Goal: Information Seeking & Learning: Learn about a topic

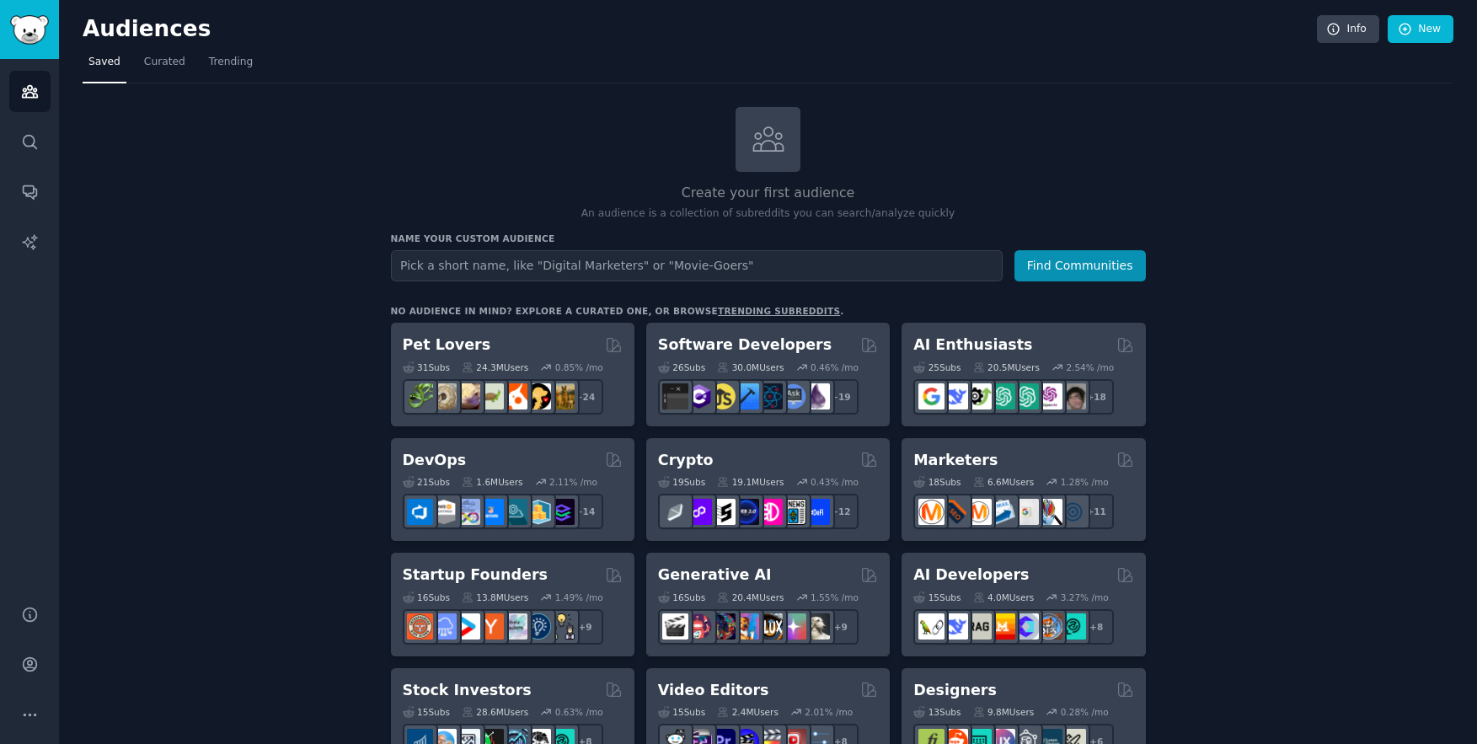
click at [594, 265] on input "text" at bounding box center [697, 265] width 612 height 31
type input "Digital Web Agencies"
click at [1014, 250] on button "Find Communities" at bounding box center [1079, 265] width 131 height 31
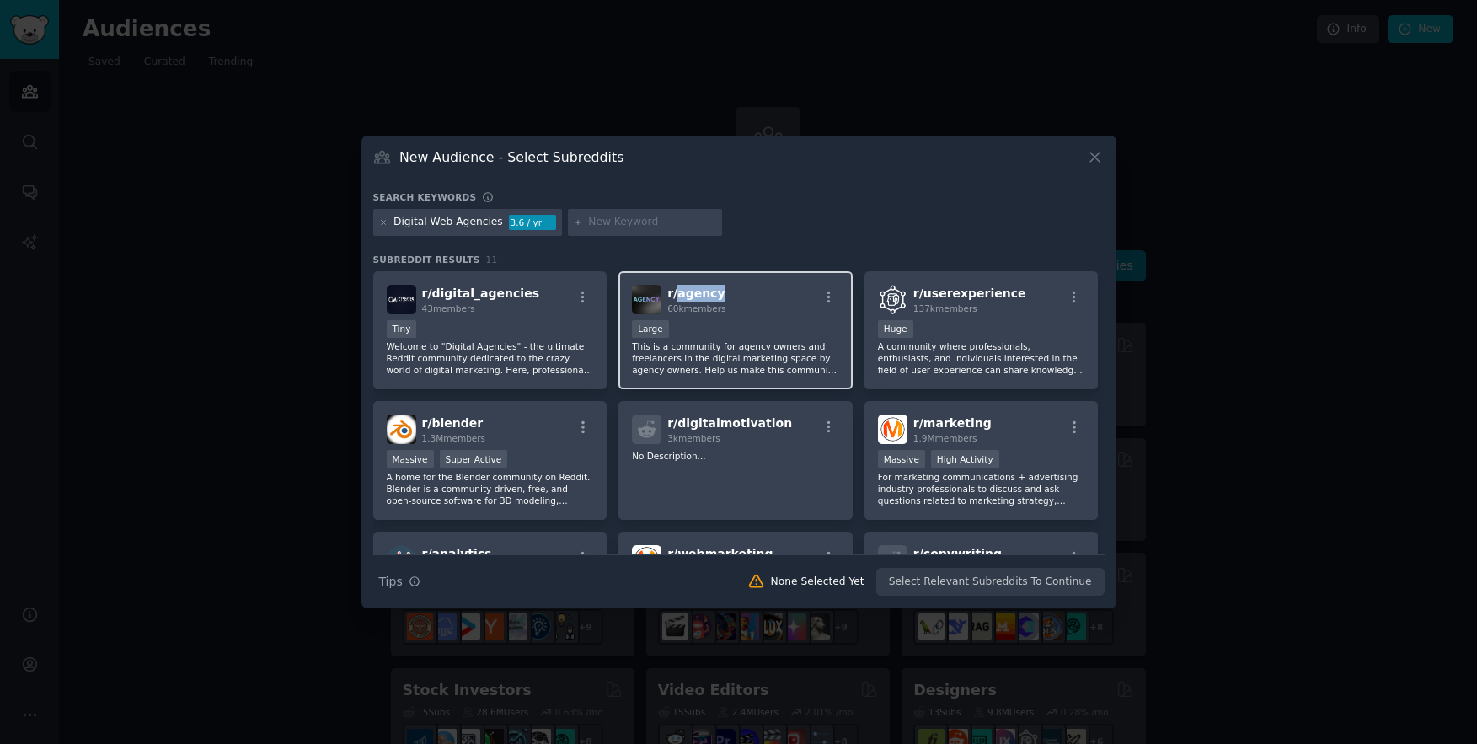
click at [682, 298] on span "r/ agency" at bounding box center [695, 292] width 57 height 13
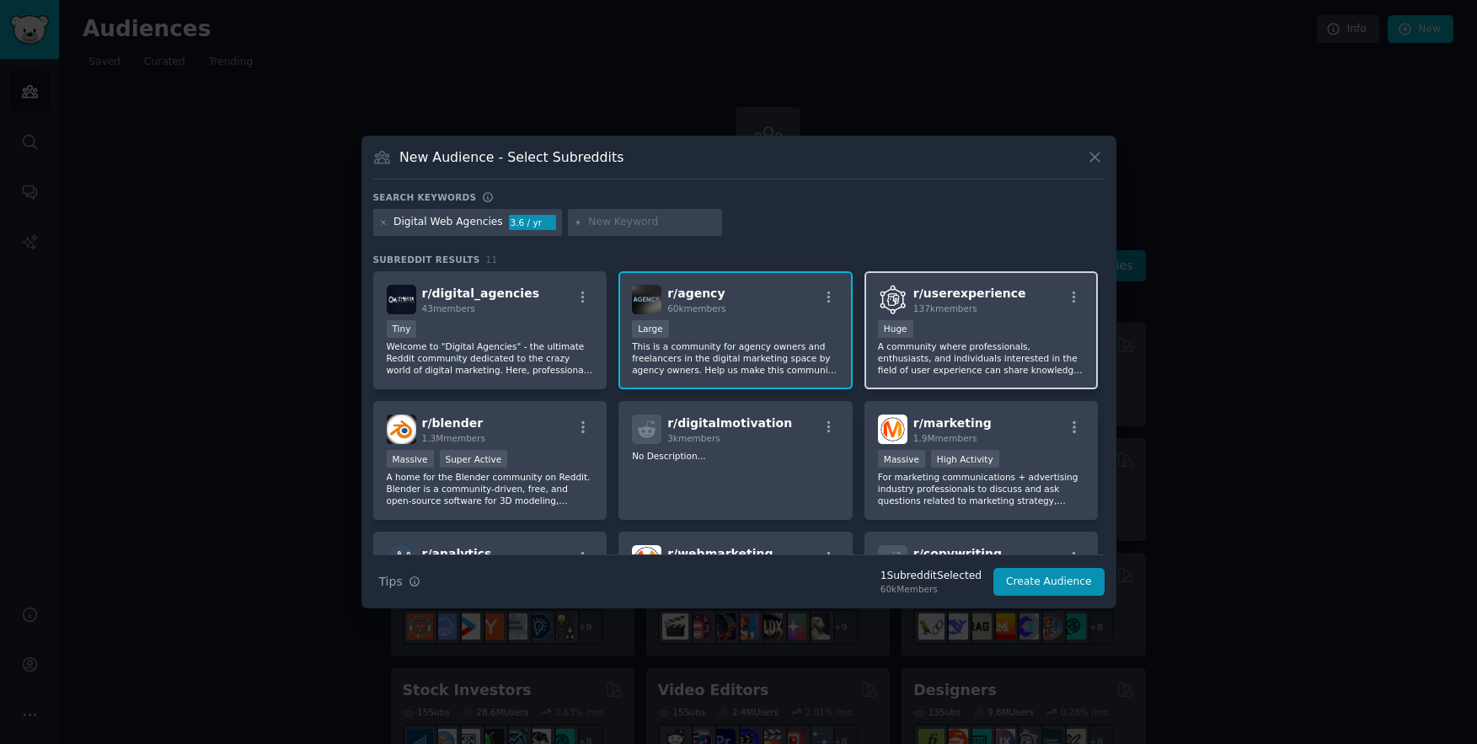
click at [986, 328] on div "Huge" at bounding box center [981, 330] width 207 height 21
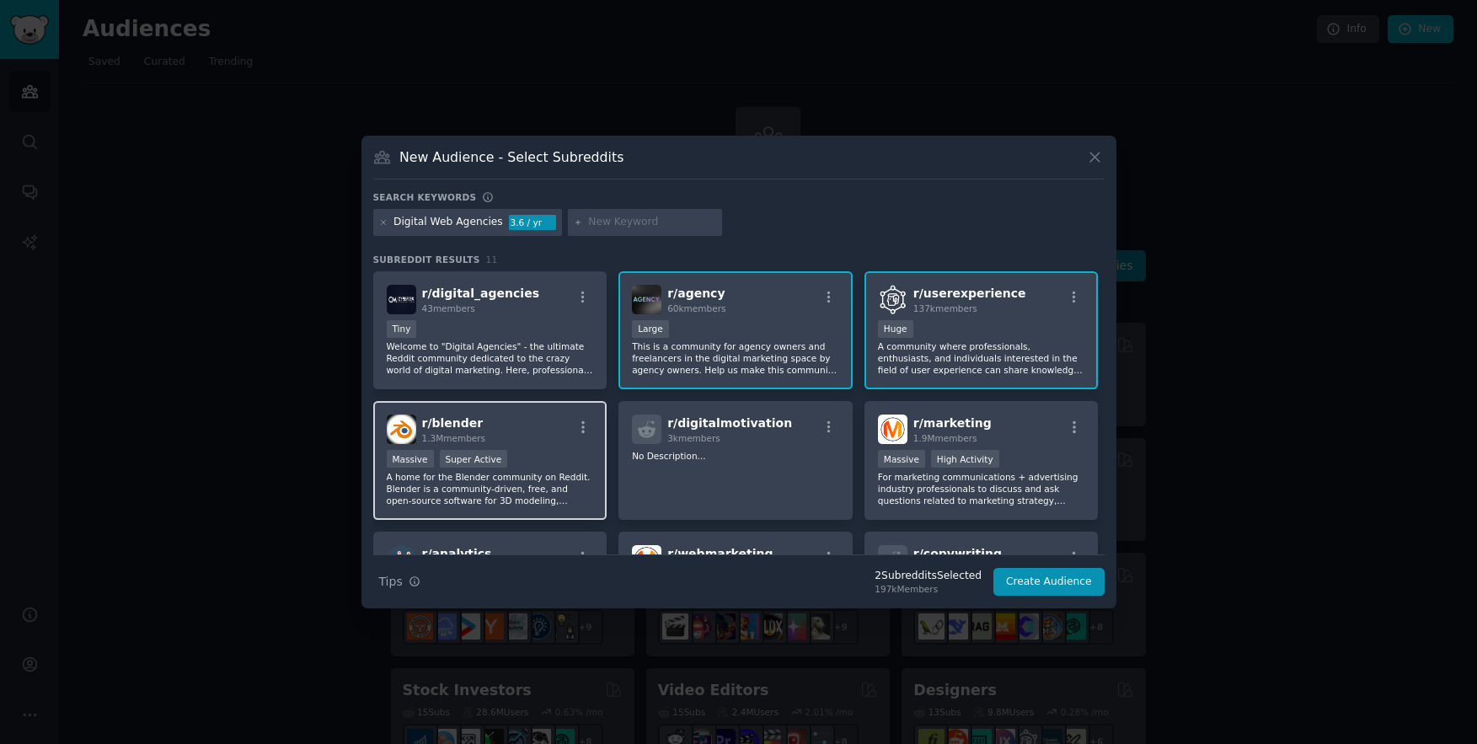
scroll to position [102, 0]
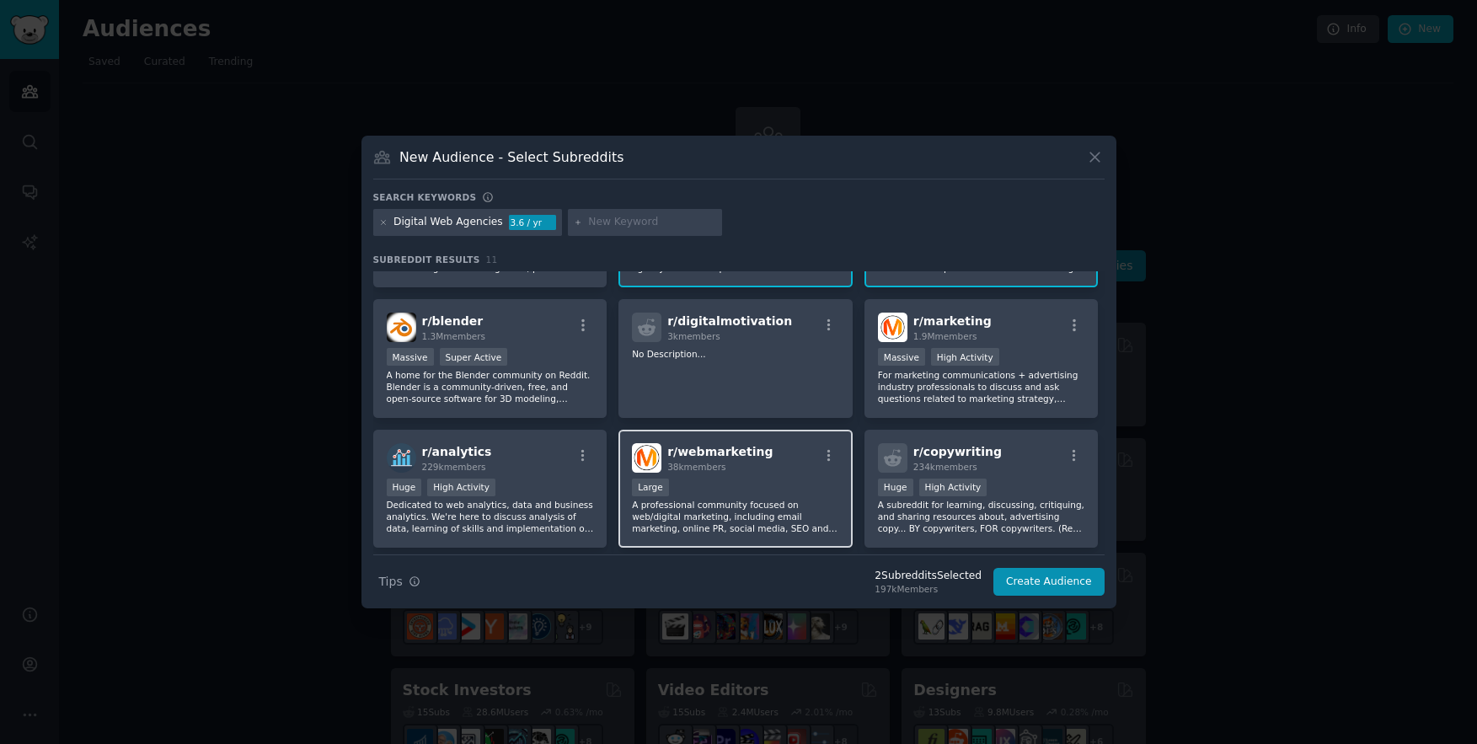
click at [756, 502] on p "A professional community focused on web/digital marketing, including email mark…" at bounding box center [735, 516] width 207 height 35
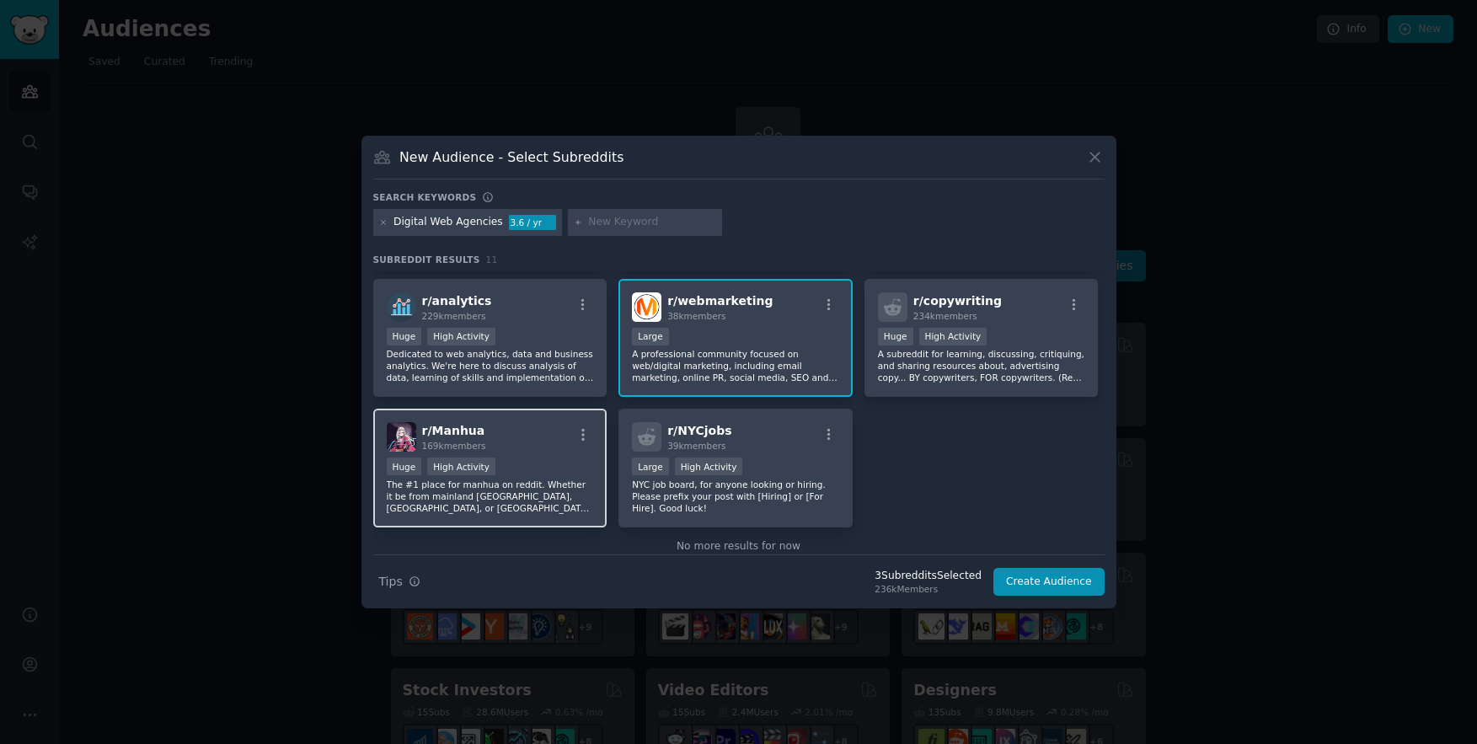
scroll to position [285, 0]
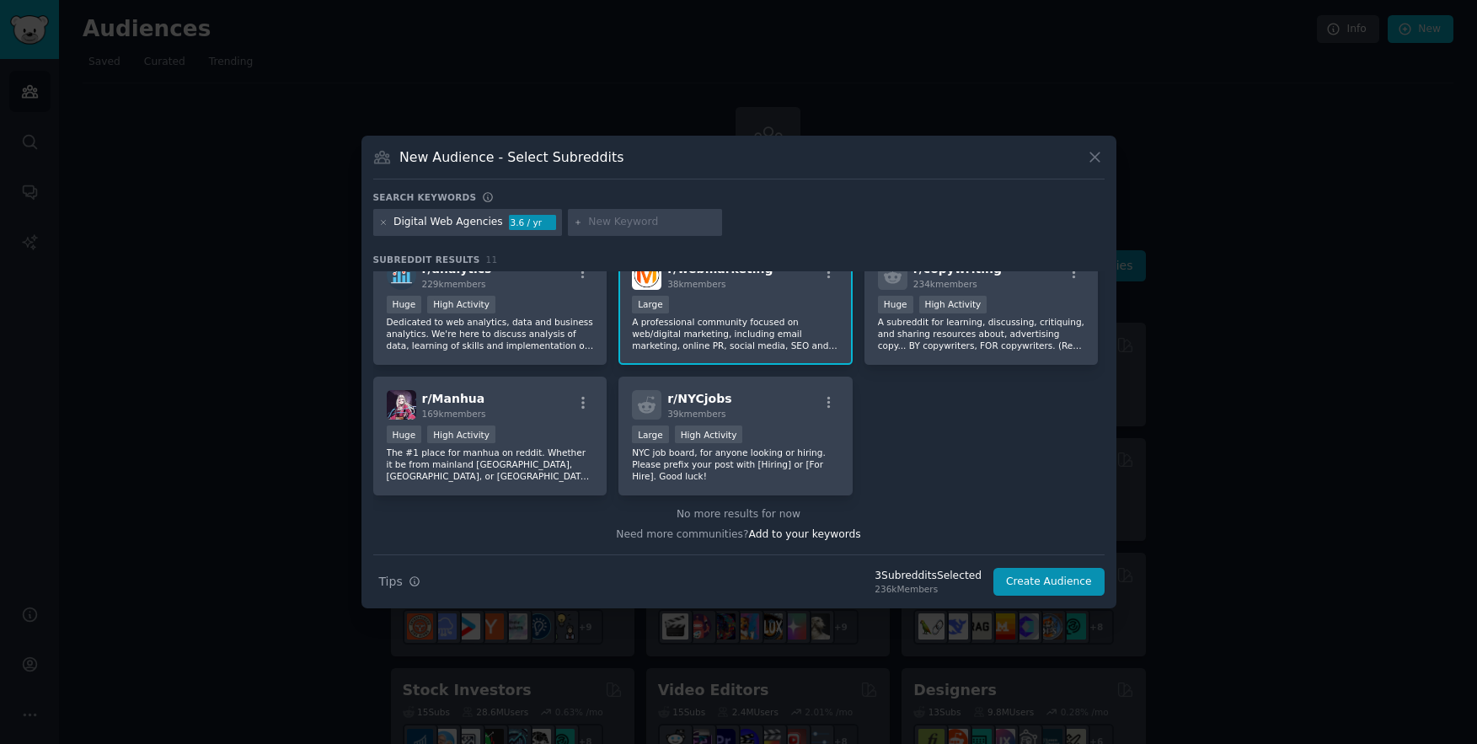
click at [616, 224] on input "text" at bounding box center [652, 222] width 128 height 15
type input "UX Agencies"
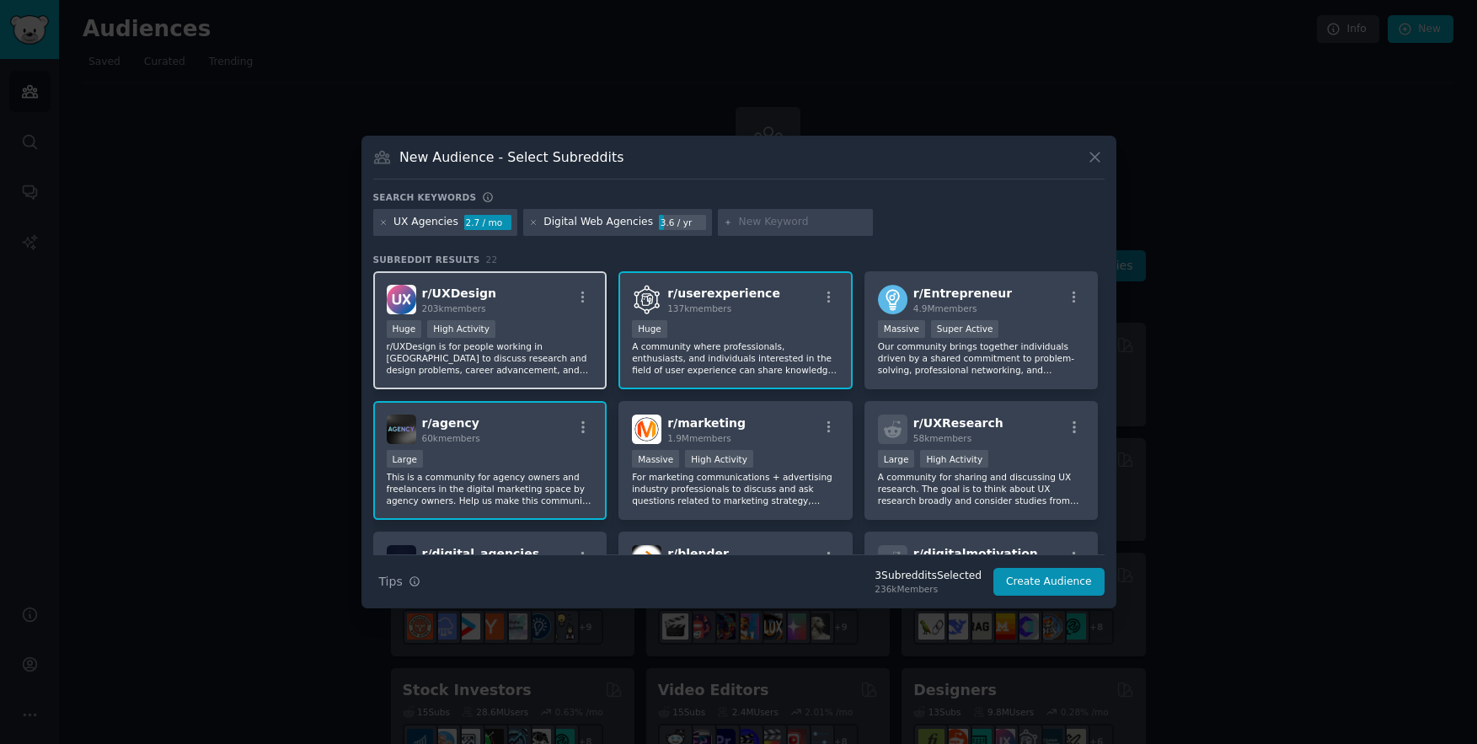
click at [570, 354] on p "r/UXDesign is for people working in [GEOGRAPHIC_DATA] to discuss research and d…" at bounding box center [490, 357] width 207 height 35
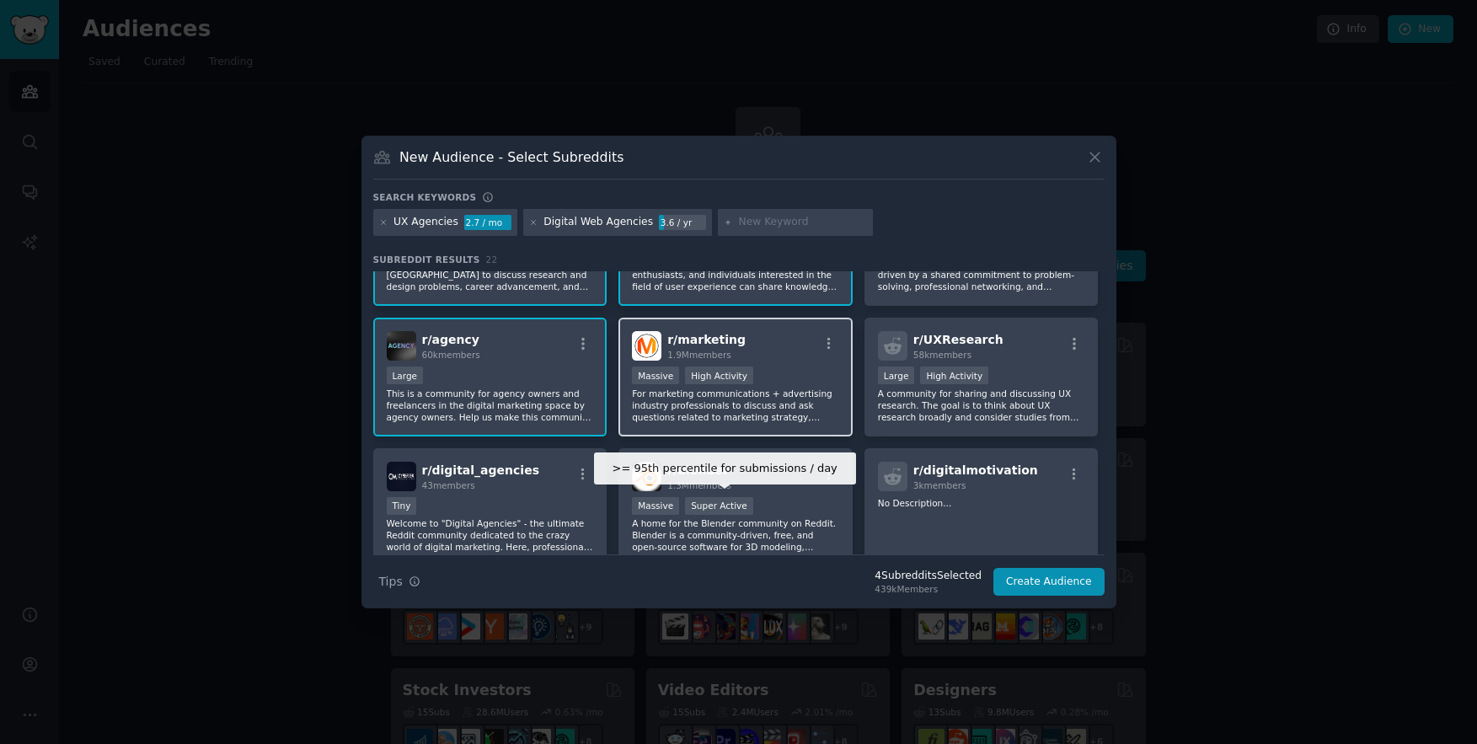
scroll to position [88, 0]
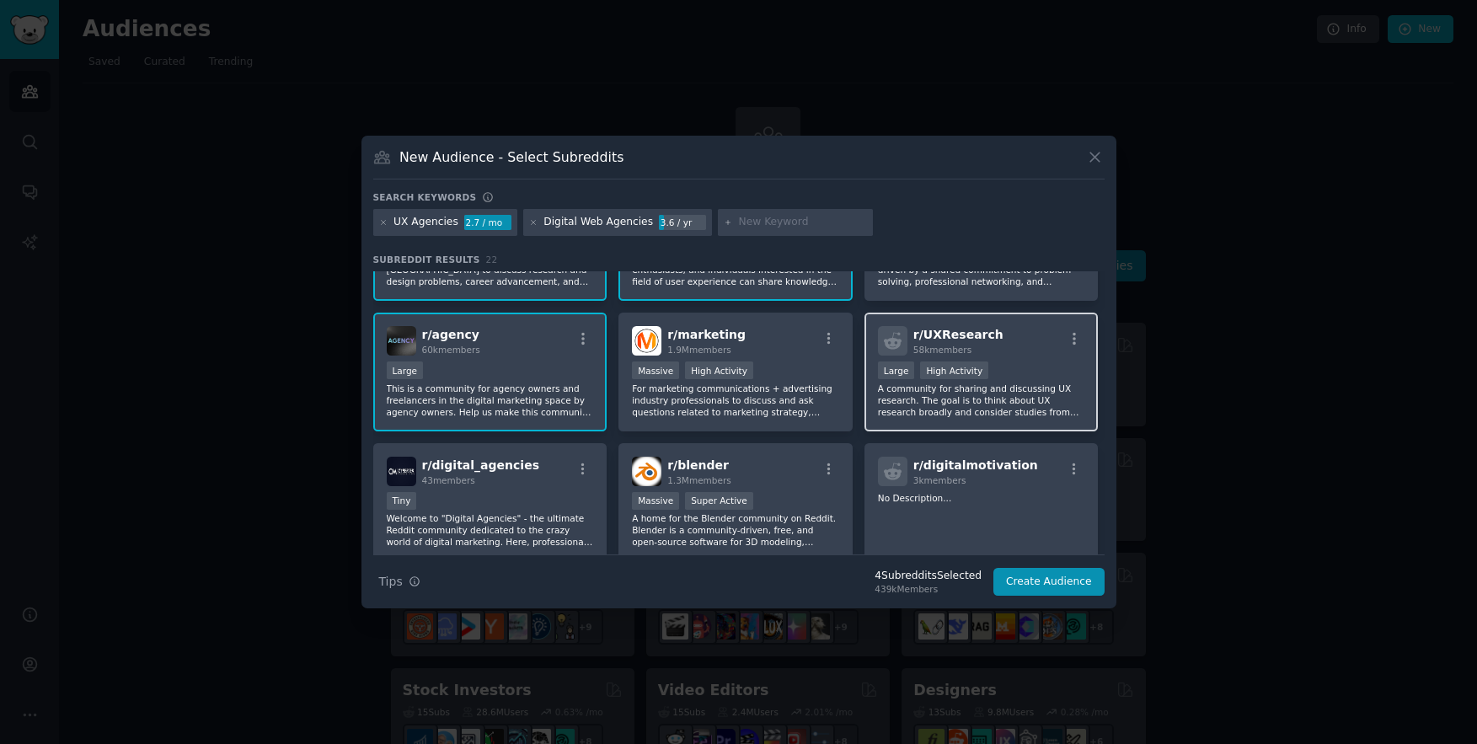
click at [1023, 404] on p "A community for sharing and discussing UX research. The goal is to think about …" at bounding box center [981, 400] width 207 height 35
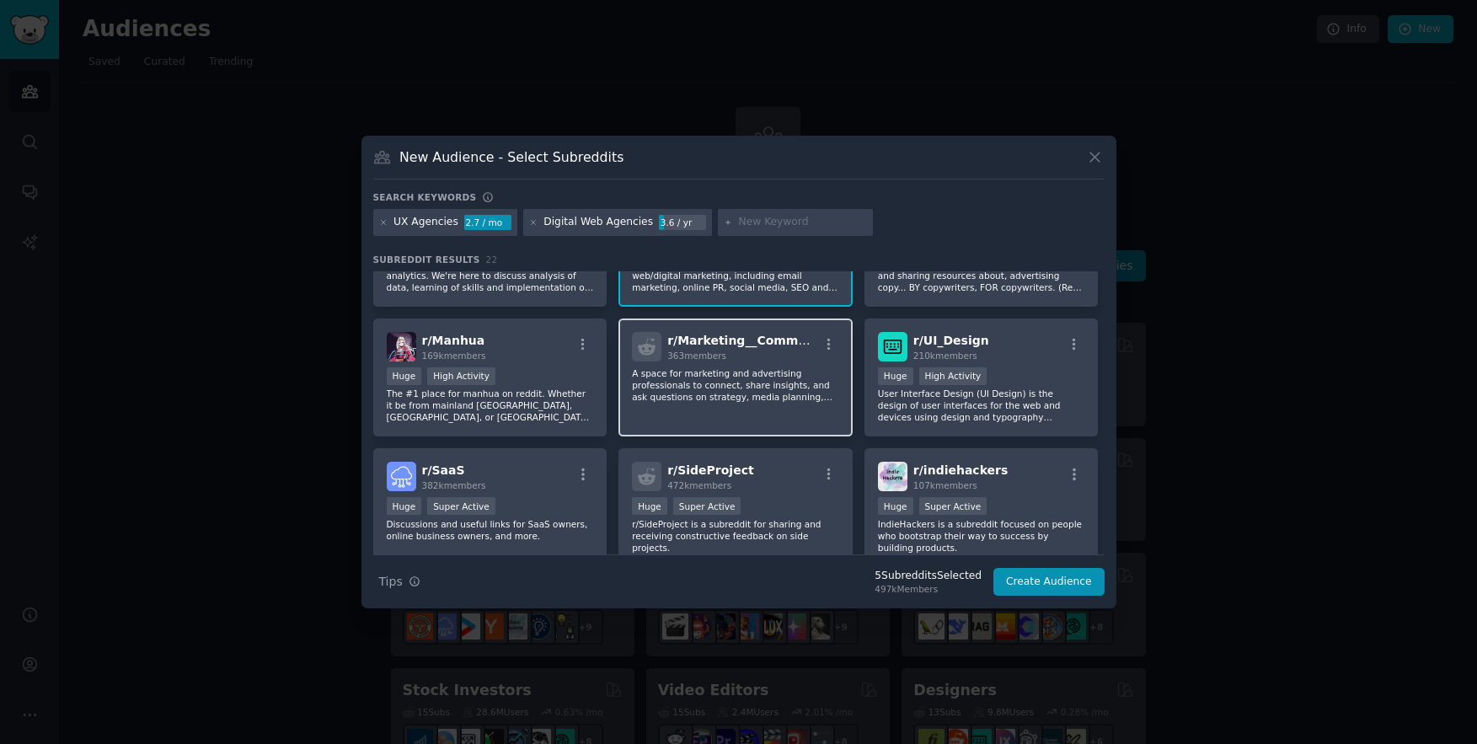
scroll to position [502, 0]
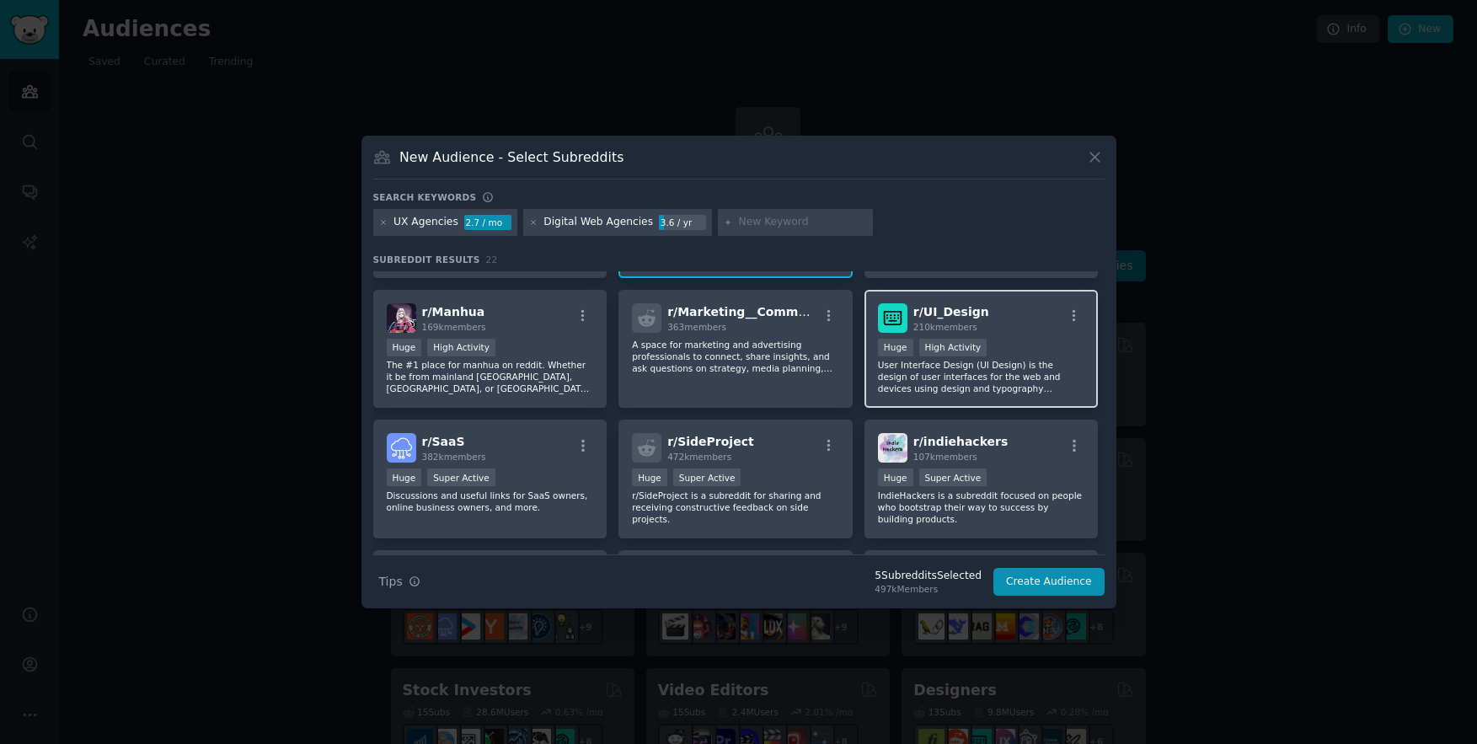
click at [1010, 388] on p "User Interface Design (UI Design) is the design of user interfaces for the web …" at bounding box center [981, 376] width 207 height 35
